Goal: Task Accomplishment & Management: Use online tool/utility

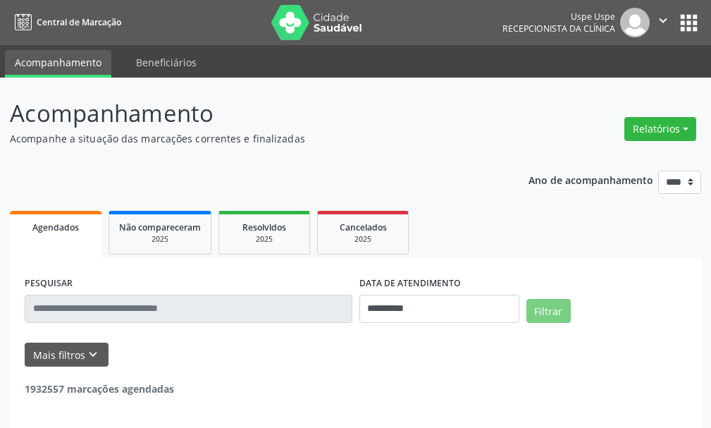
click at [213, 309] on input "text" at bounding box center [189, 308] width 328 height 28
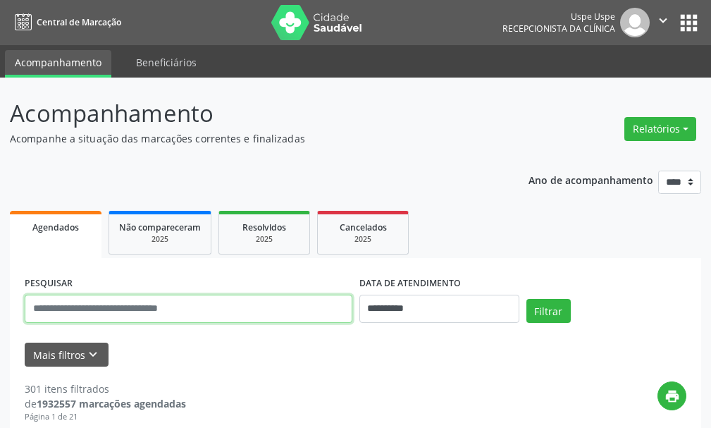
click at [213, 309] on input "text" at bounding box center [189, 308] width 328 height 28
type input "*"
type input "**********"
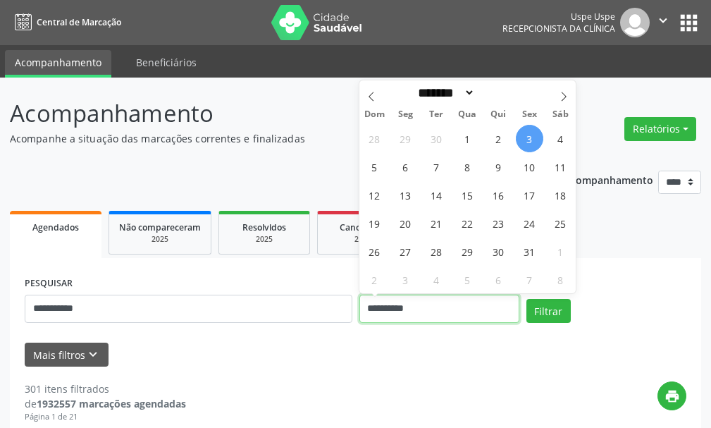
click at [459, 307] on input "**********" at bounding box center [439, 308] width 160 height 28
click at [526, 299] on button "Filtrar" at bounding box center [548, 311] width 44 height 24
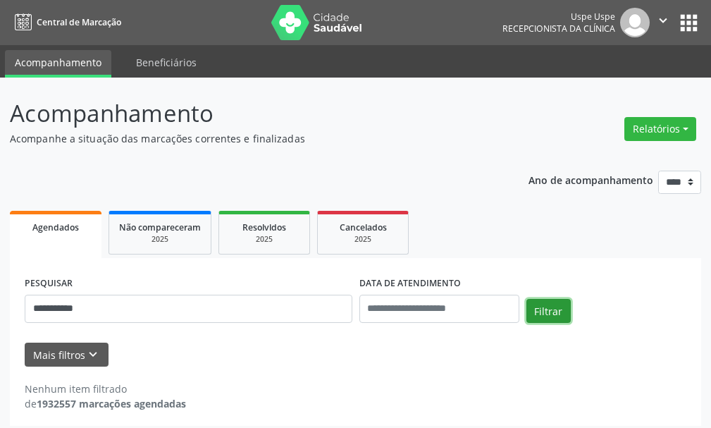
click at [560, 315] on button "Filtrar" at bounding box center [548, 311] width 44 height 24
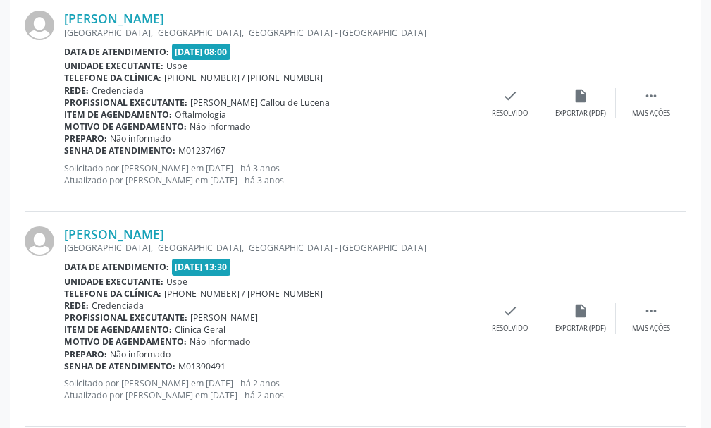
scroll to position [3286, 0]
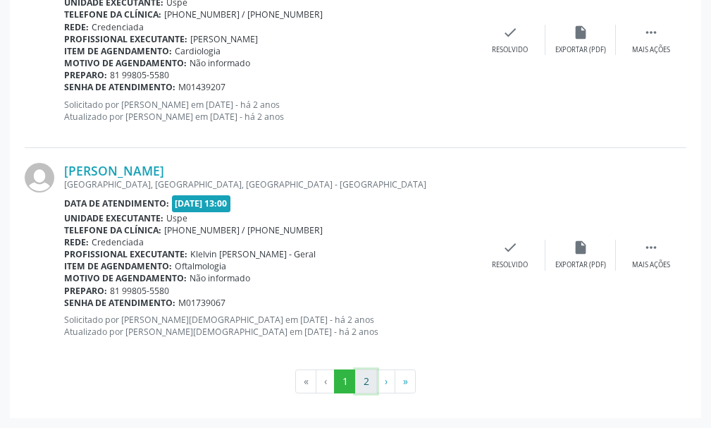
click at [361, 382] on button "2" at bounding box center [366, 381] width 22 height 24
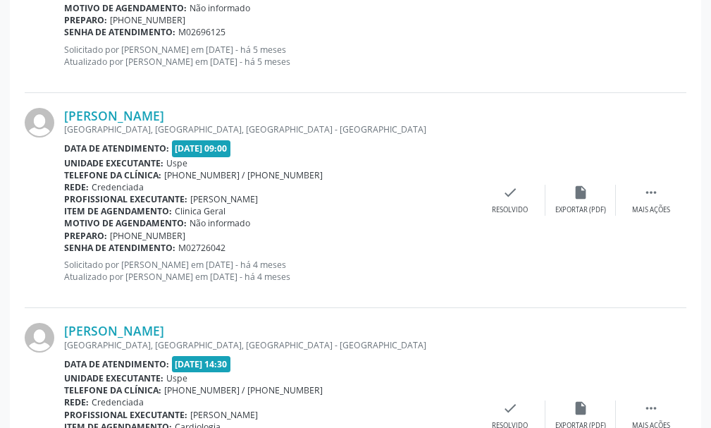
scroll to position [2426, 0]
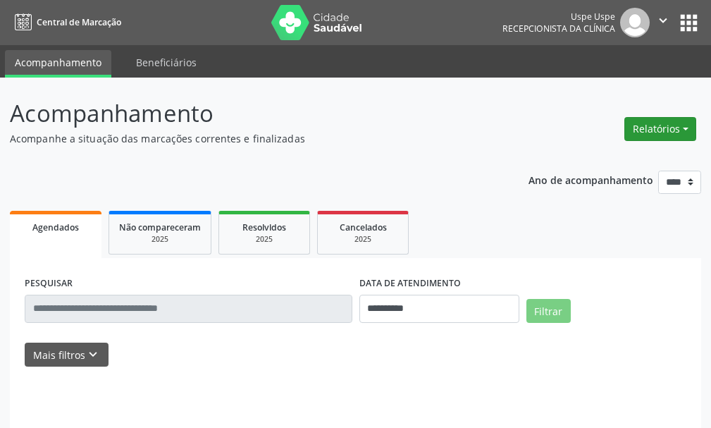
click at [663, 128] on button "Relatórios" at bounding box center [660, 129] width 72 height 24
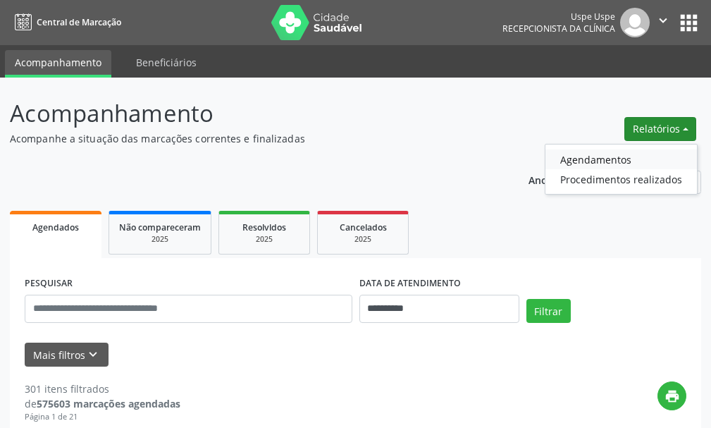
click at [586, 156] on link "Agendamentos" at bounding box center [620, 159] width 151 height 20
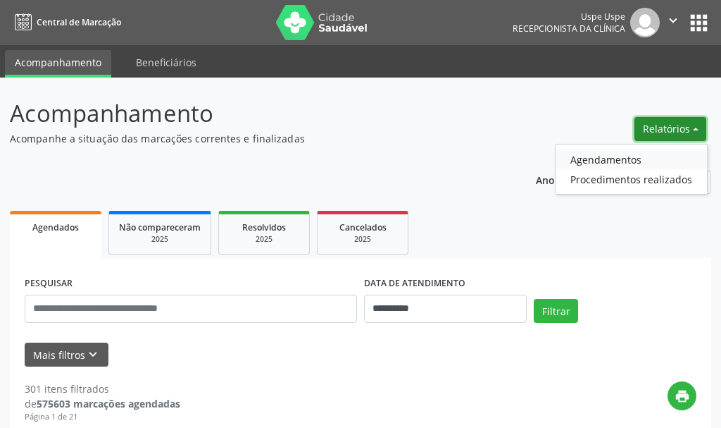
select select "*"
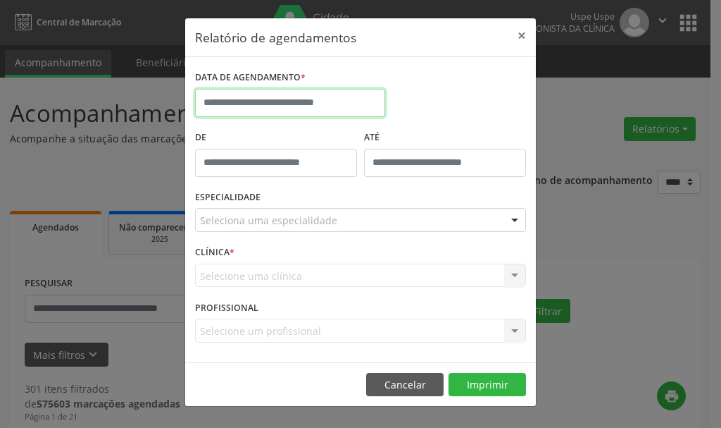
click at [274, 101] on input "text" at bounding box center [290, 103] width 190 height 28
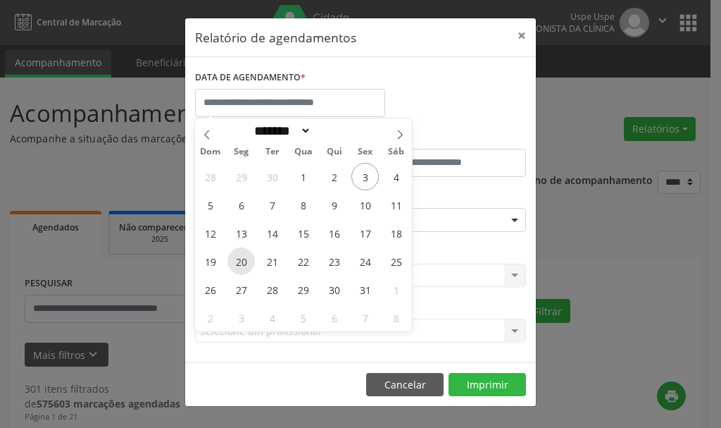
click at [239, 265] on span "20" at bounding box center [241, 260] width 27 height 27
type input "**********"
click at [240, 260] on span "20" at bounding box center [241, 260] width 27 height 27
click at [240, 260] on div "CLÍNICA * Selecione uma clínica Nenhum resultado encontrado para: " " Não há ne…" at bounding box center [361, 269] width 338 height 55
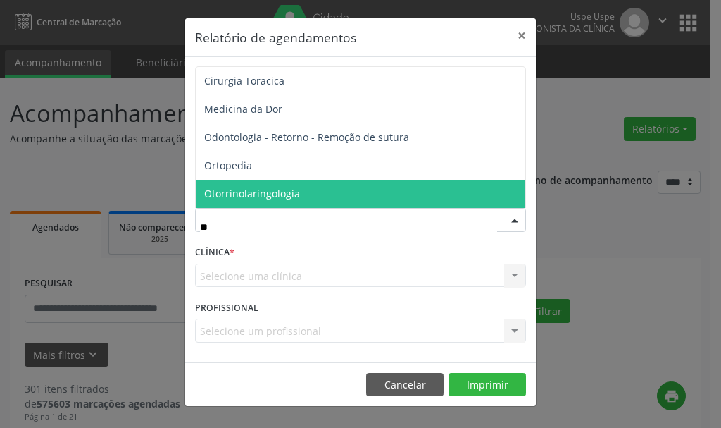
type input "***"
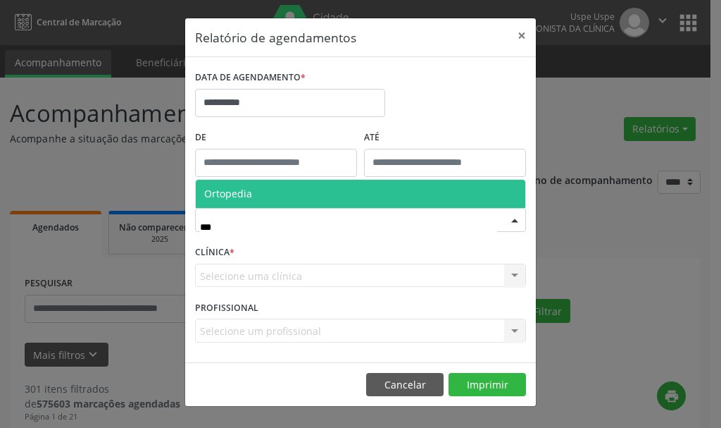
click at [226, 192] on span "Ortopedia" at bounding box center [228, 193] width 48 height 13
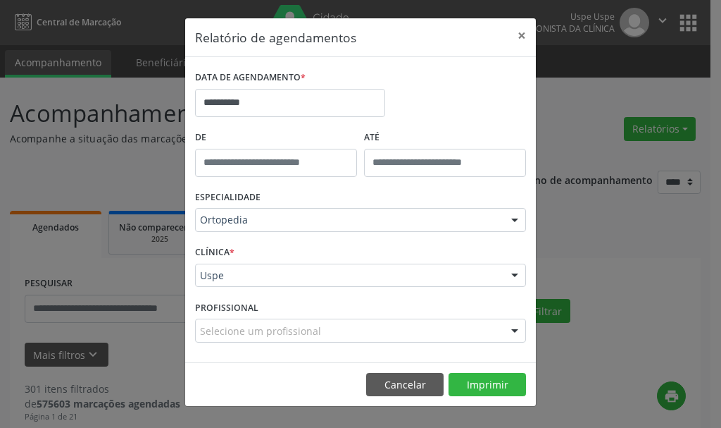
click at [502, 368] on footer "Cancelar Imprimir" at bounding box center [360, 384] width 351 height 44
click at [500, 383] on button "Imprimir" at bounding box center [487, 385] width 77 height 24
